Goal: Transaction & Acquisition: Book appointment/travel/reservation

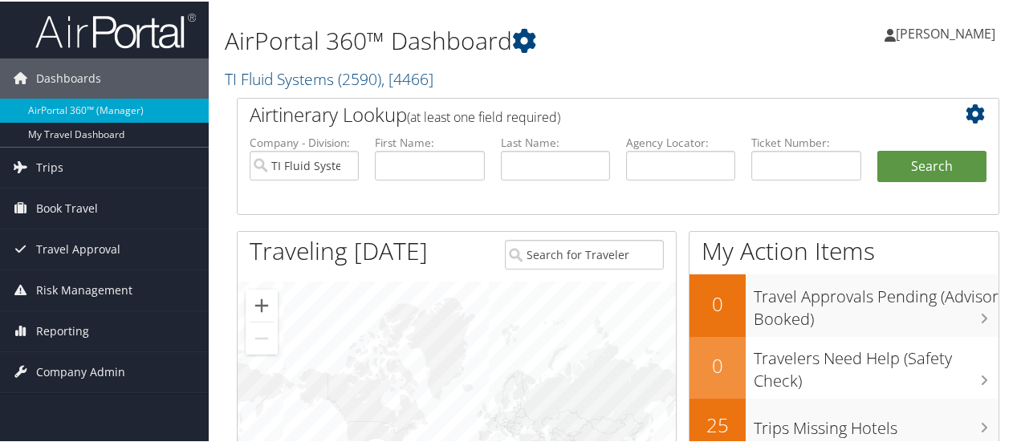
click at [926, 31] on span "[PERSON_NAME]" at bounding box center [944, 32] width 99 height 18
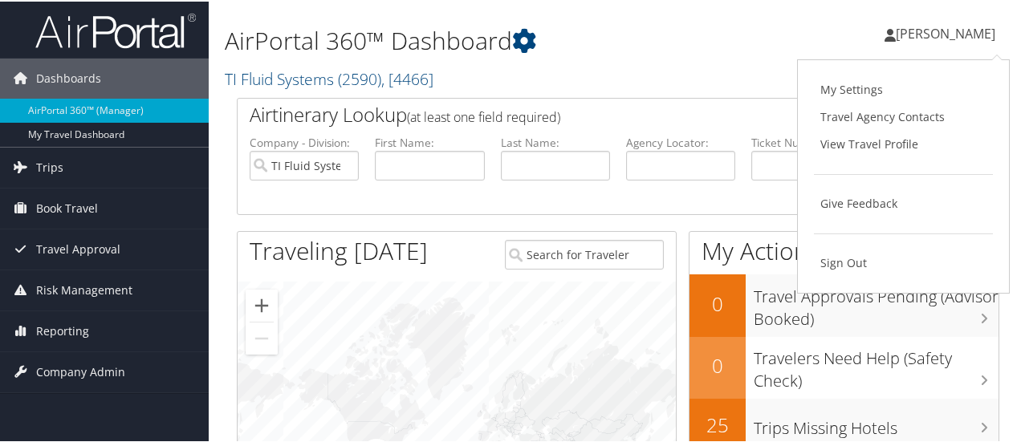
click at [700, 52] on div "Penny Chant Penny Chant My Settings Travel Agency Contacts View Travel Profile …" at bounding box center [855, 39] width 343 height 62
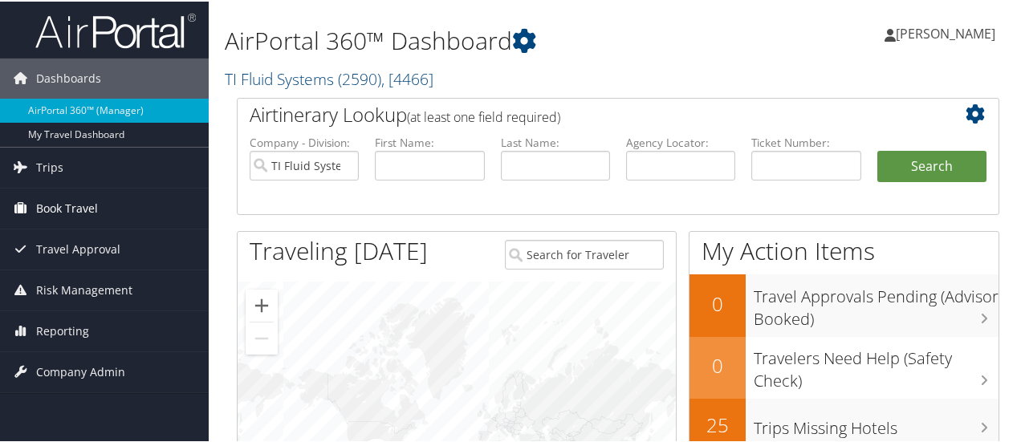
click at [54, 205] on span "Book Travel" at bounding box center [67, 207] width 62 height 40
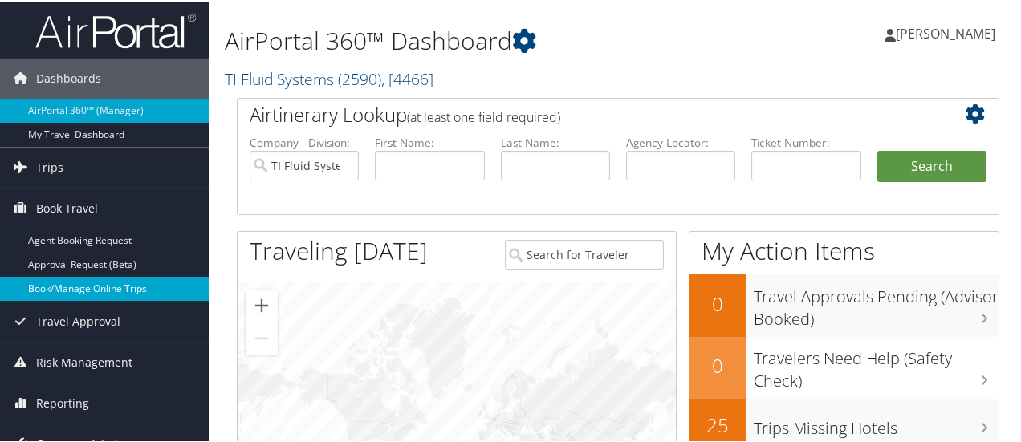
click at [79, 289] on link "Book/Manage Online Trips" at bounding box center [104, 287] width 209 height 24
click at [954, 35] on span "[PERSON_NAME]" at bounding box center [944, 32] width 99 height 18
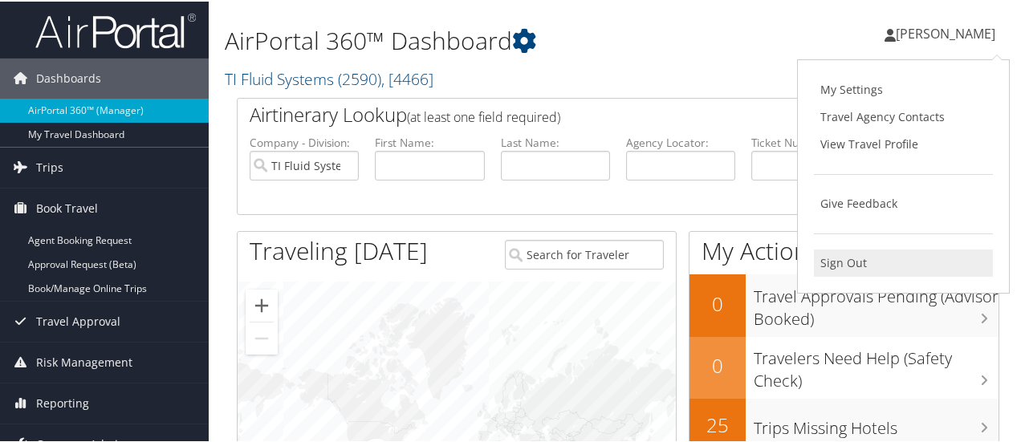
click at [838, 260] on link "Sign Out" at bounding box center [903, 261] width 179 height 27
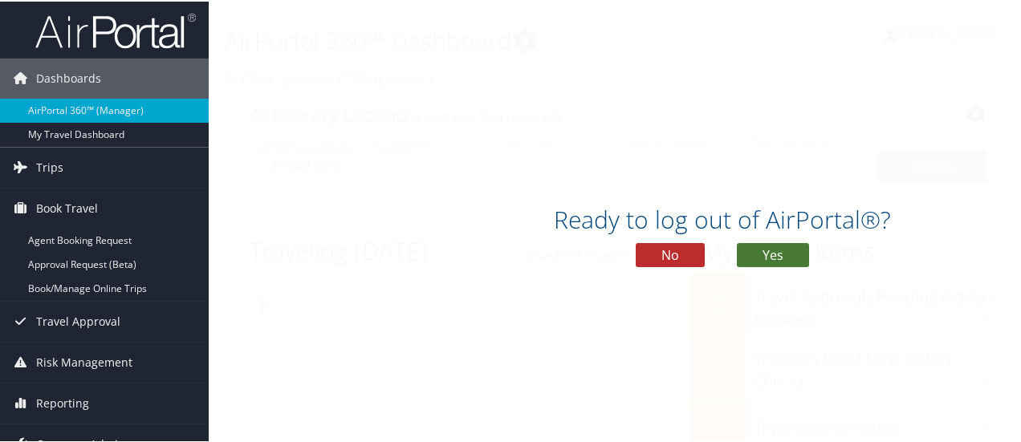
click at [769, 246] on button "Yes" at bounding box center [773, 254] width 72 height 24
